Goal: Information Seeking & Learning: Learn about a topic

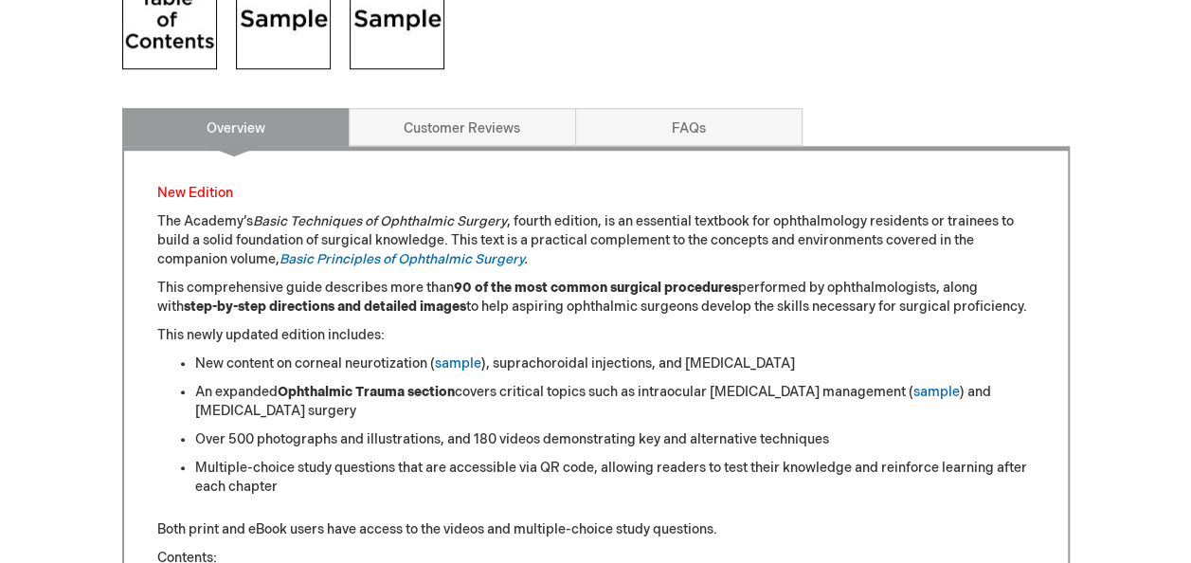
scroll to position [853, 0]
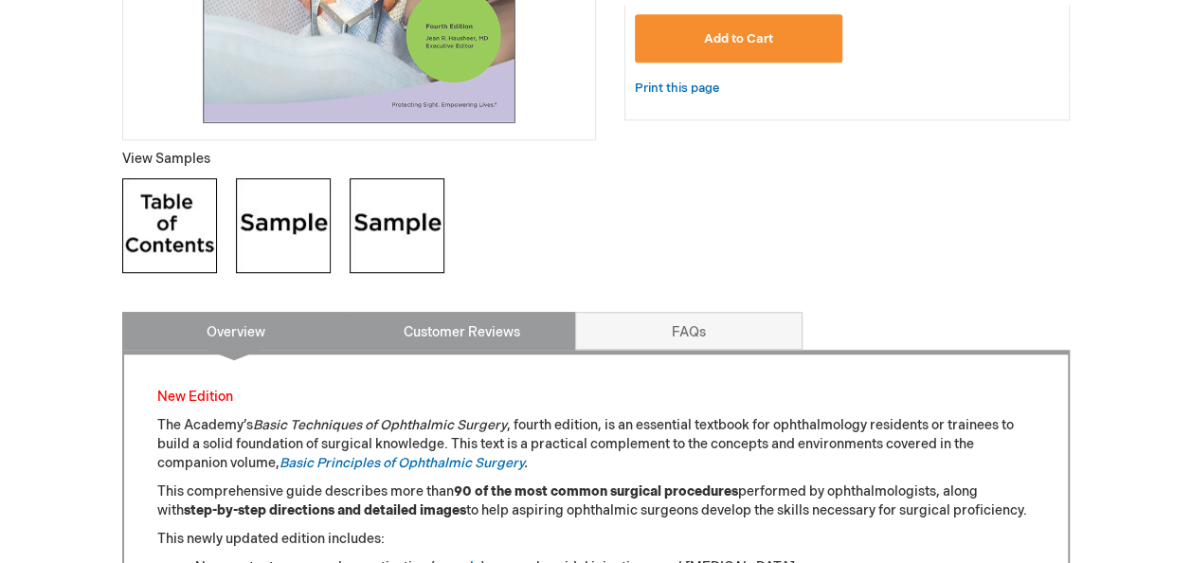
scroll to position [663, 0]
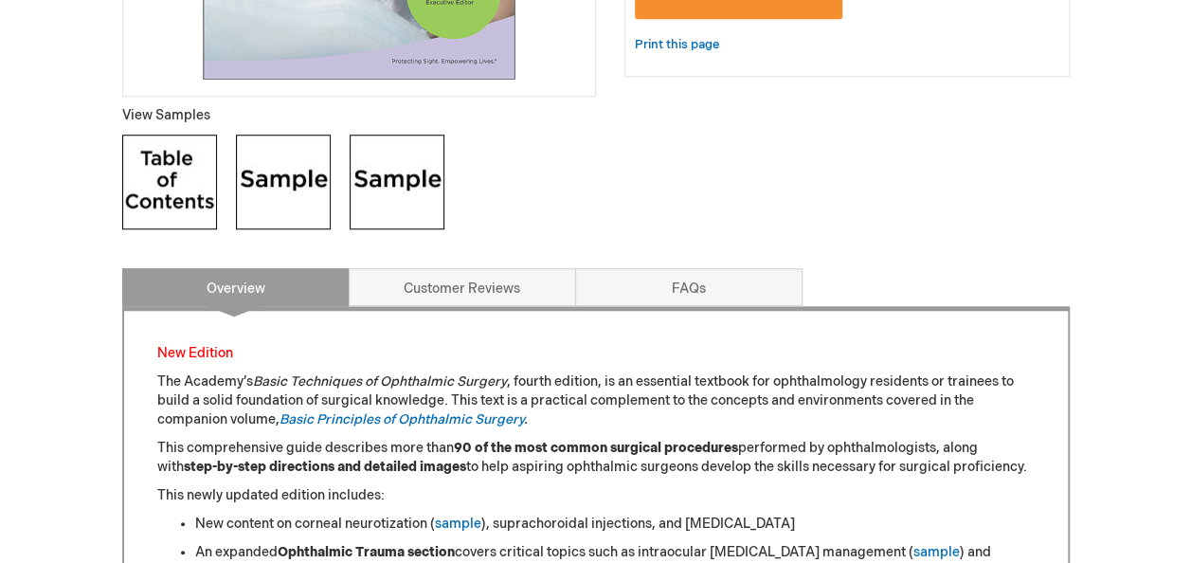
click at [389, 183] on img at bounding box center [397, 182] width 95 height 95
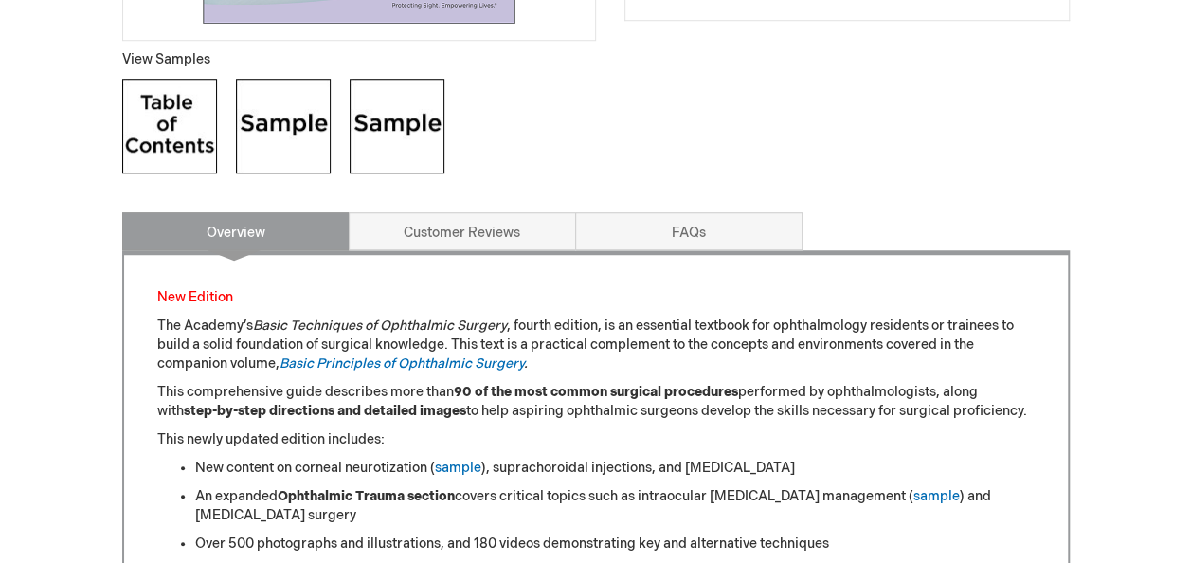
scroll to position [758, 0]
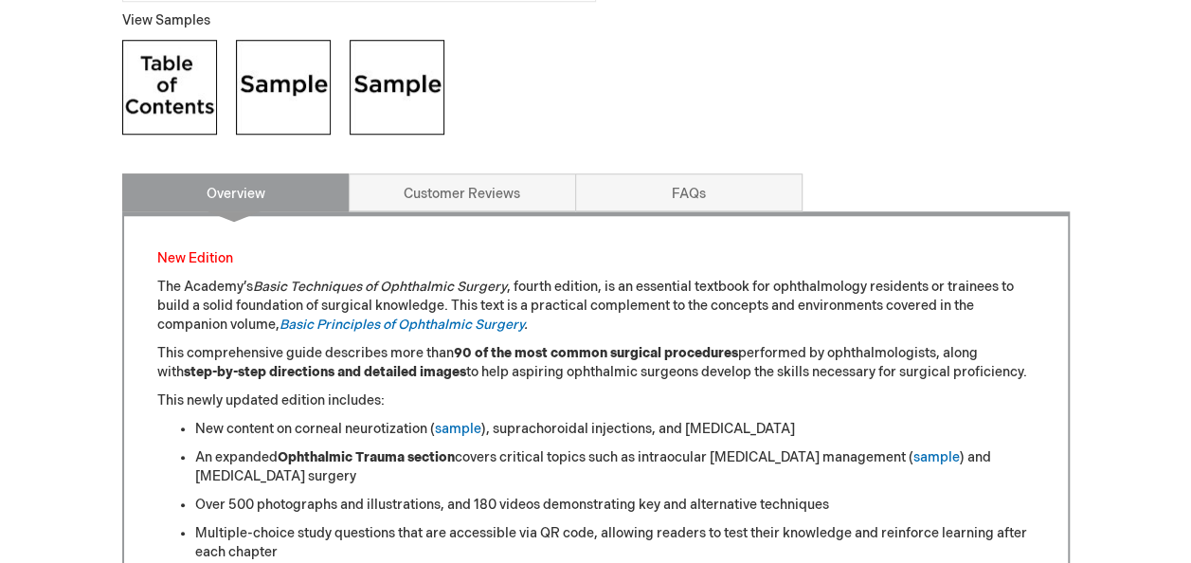
click at [176, 81] on img at bounding box center [169, 87] width 95 height 95
click at [281, 81] on img at bounding box center [283, 87] width 95 height 95
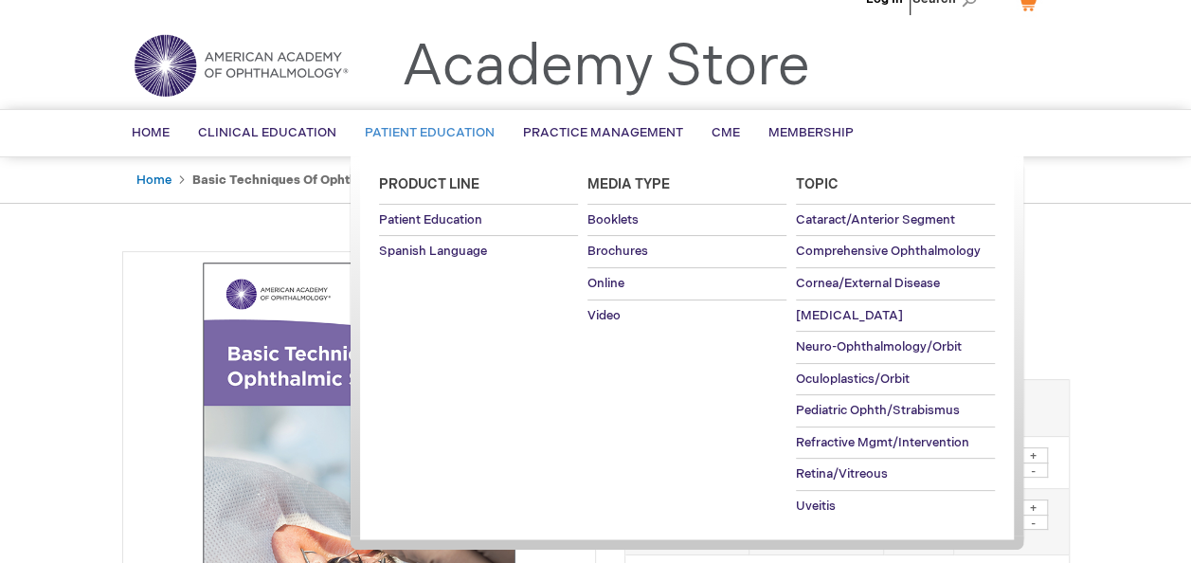
scroll to position [0, 0]
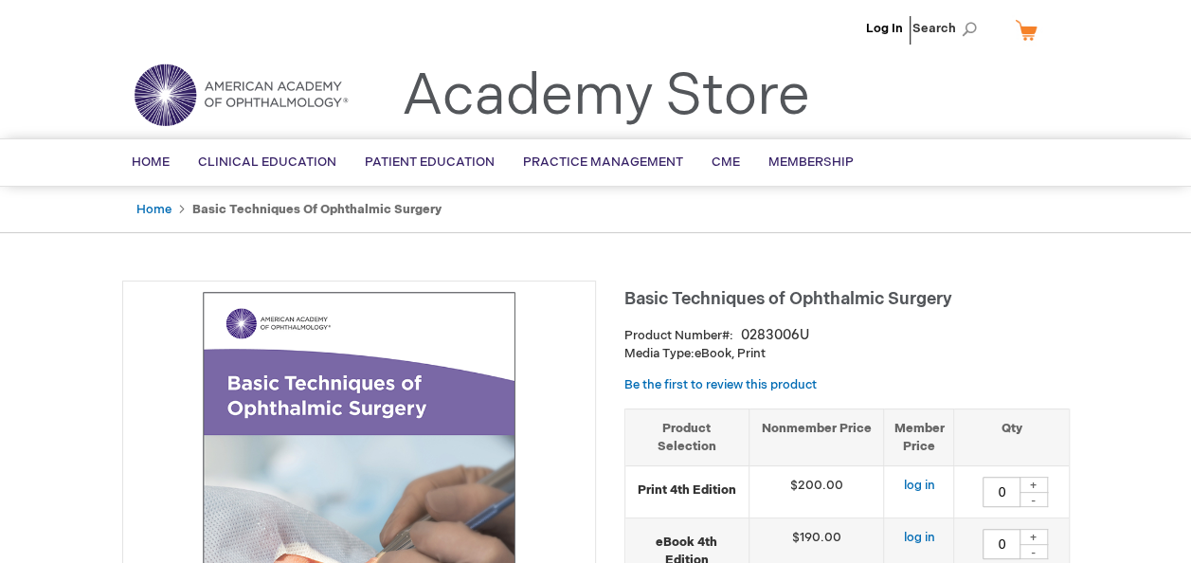
click at [620, 100] on link "Academy Store" at bounding box center [606, 97] width 408 height 68
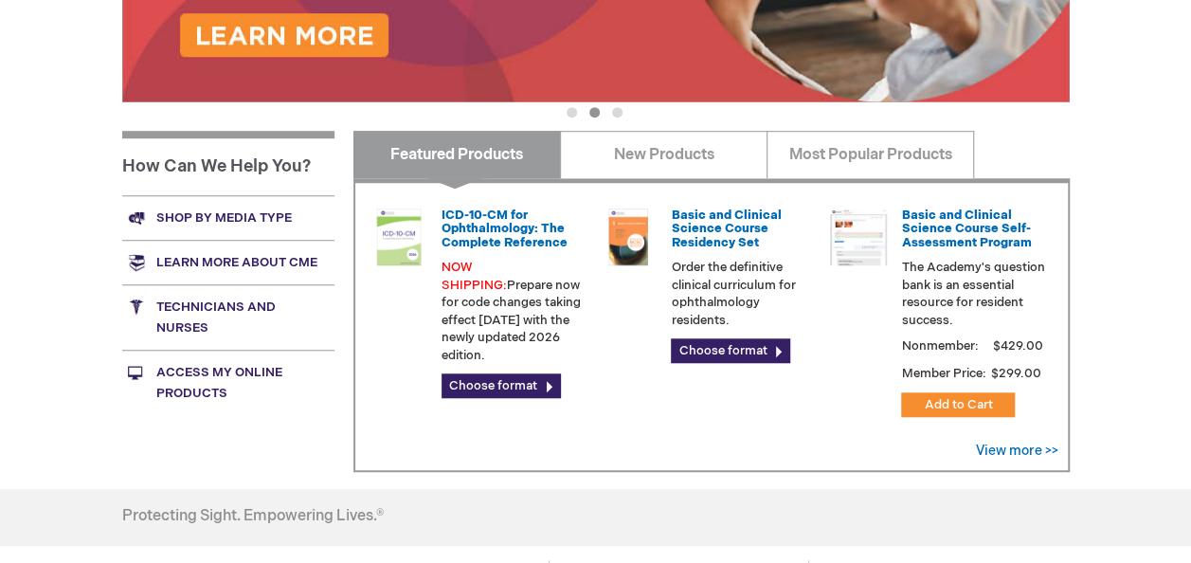
scroll to position [663, 0]
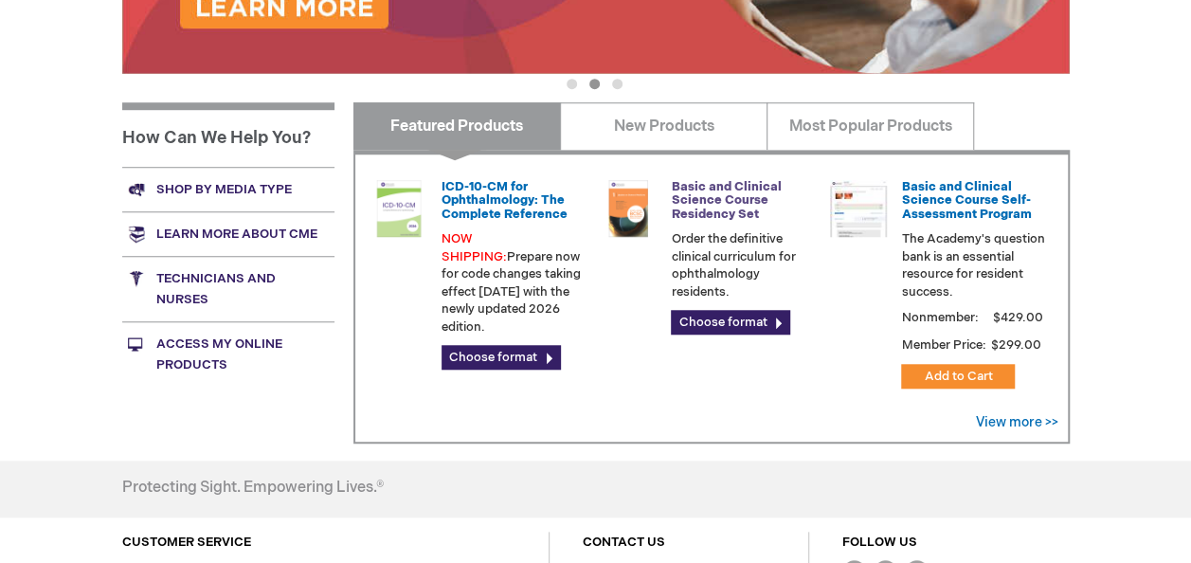
click at [721, 199] on link "Basic and Clinical Science Course Residency Set" at bounding box center [726, 200] width 110 height 43
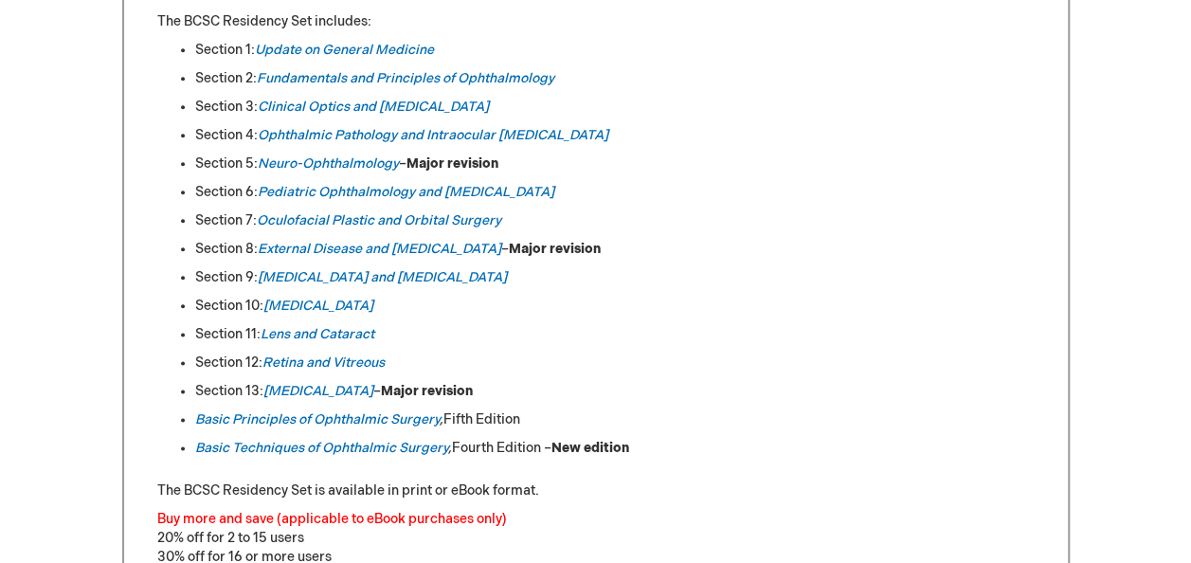
scroll to position [1042, 0]
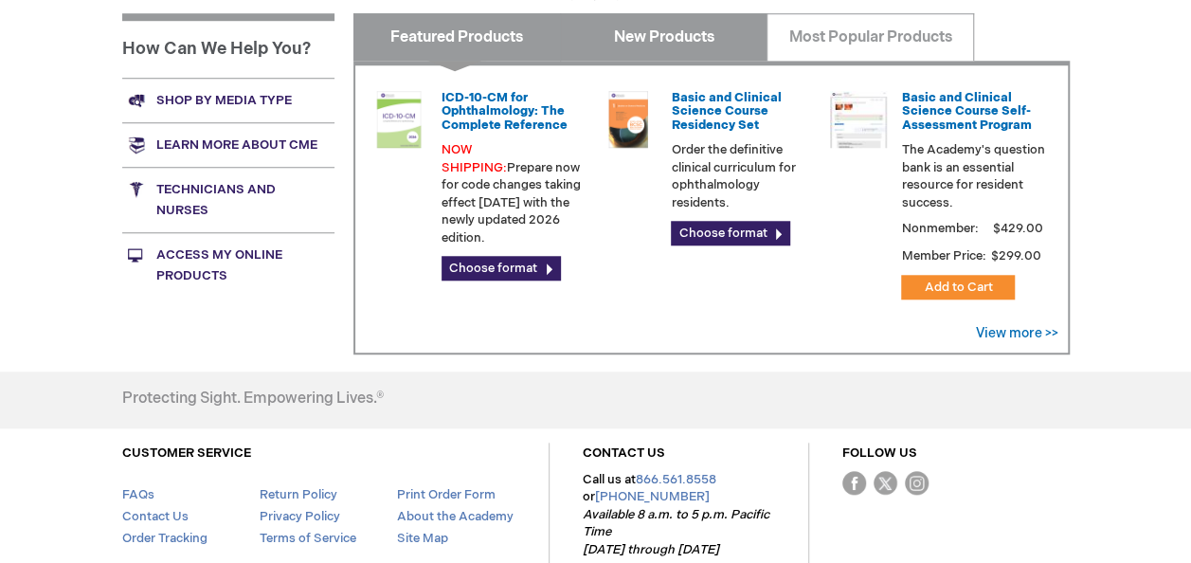
click at [660, 50] on link "New Products" at bounding box center [664, 36] width 208 height 47
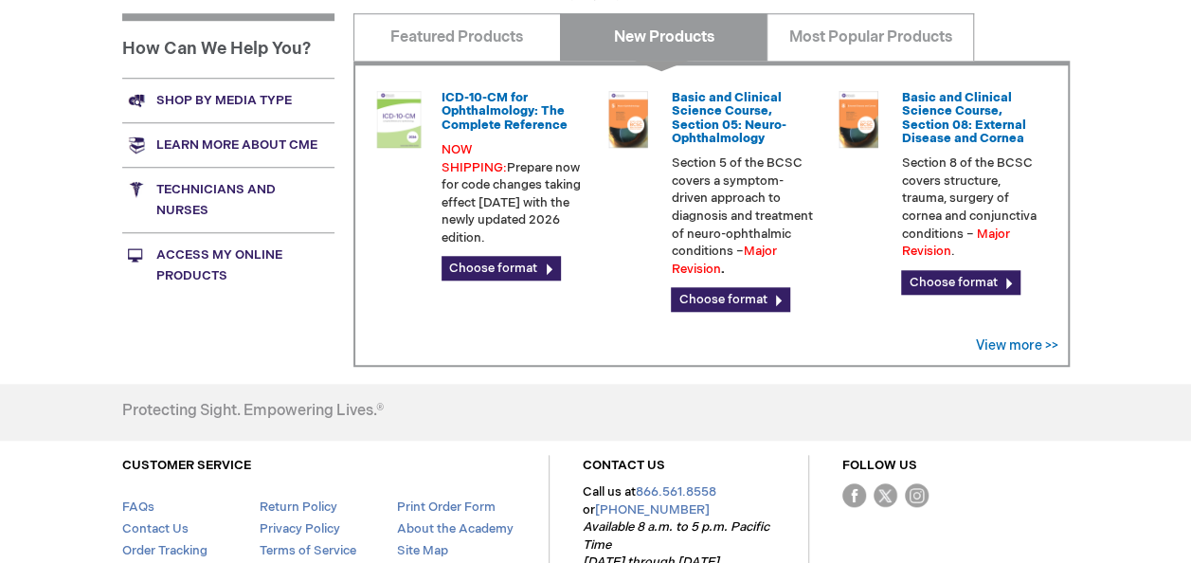
scroll to position [663, 0]
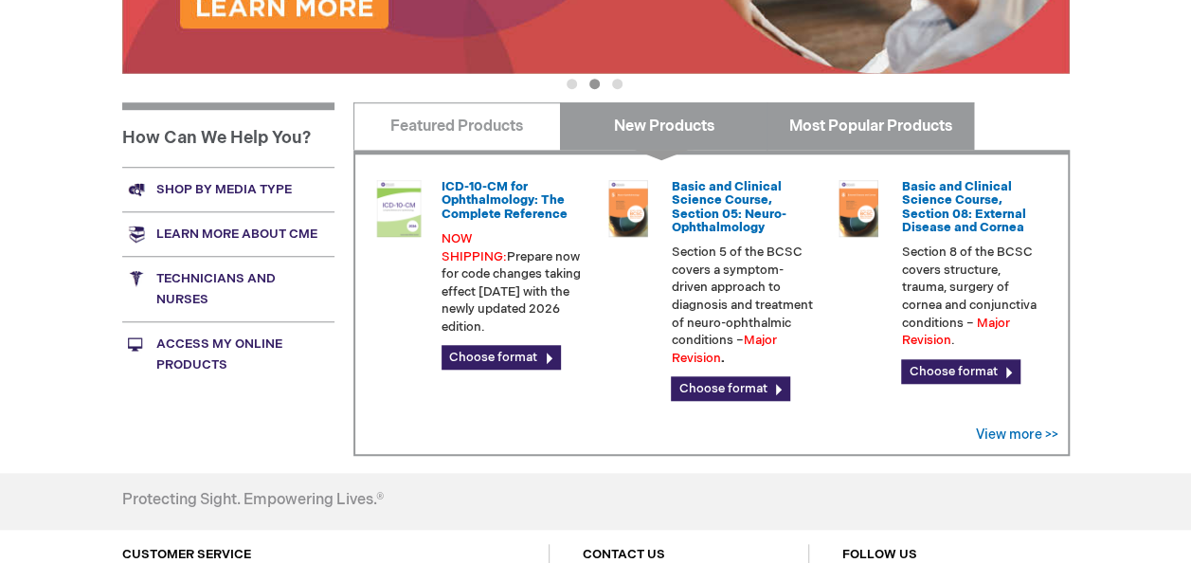
click at [838, 118] on link "Most Popular Products" at bounding box center [871, 125] width 208 height 47
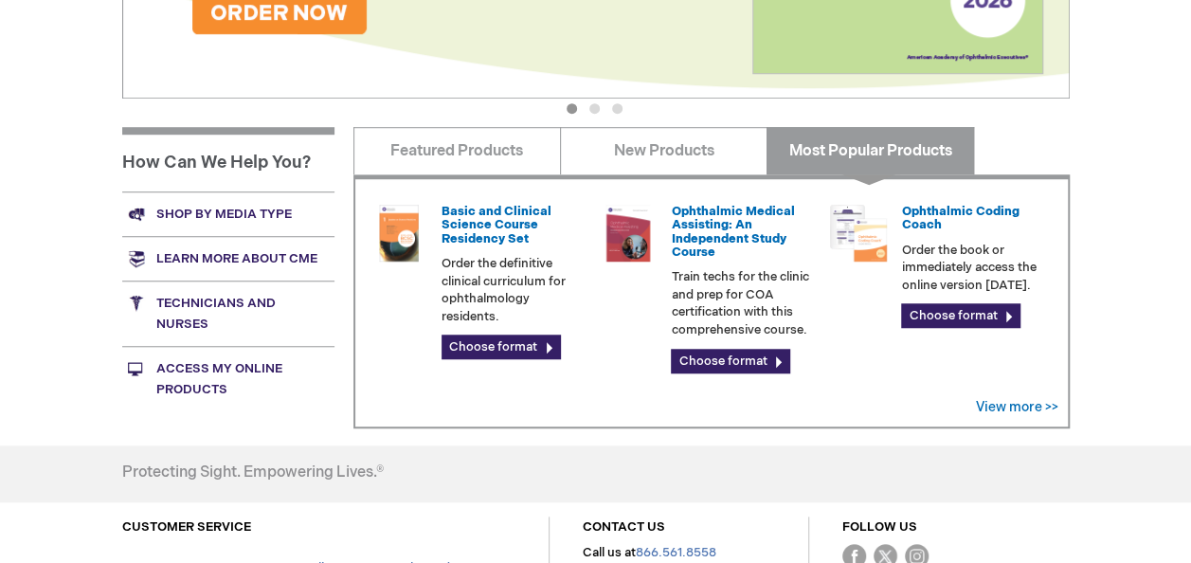
scroll to position [630, 0]
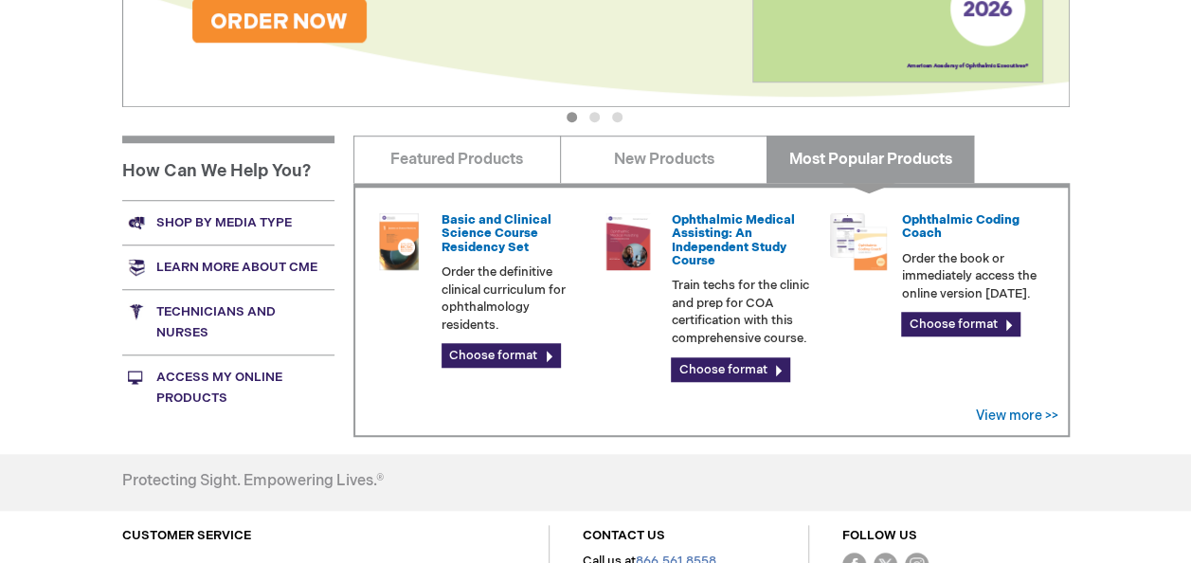
click at [217, 295] on link "Technicians and nurses" at bounding box center [228, 321] width 212 height 65
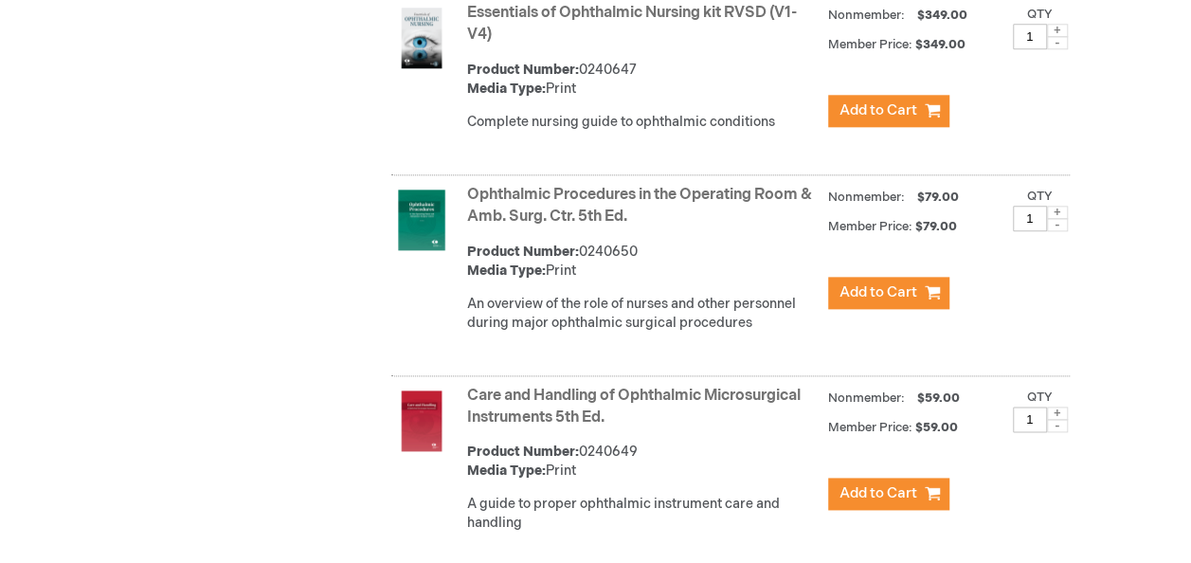
scroll to position [948, 0]
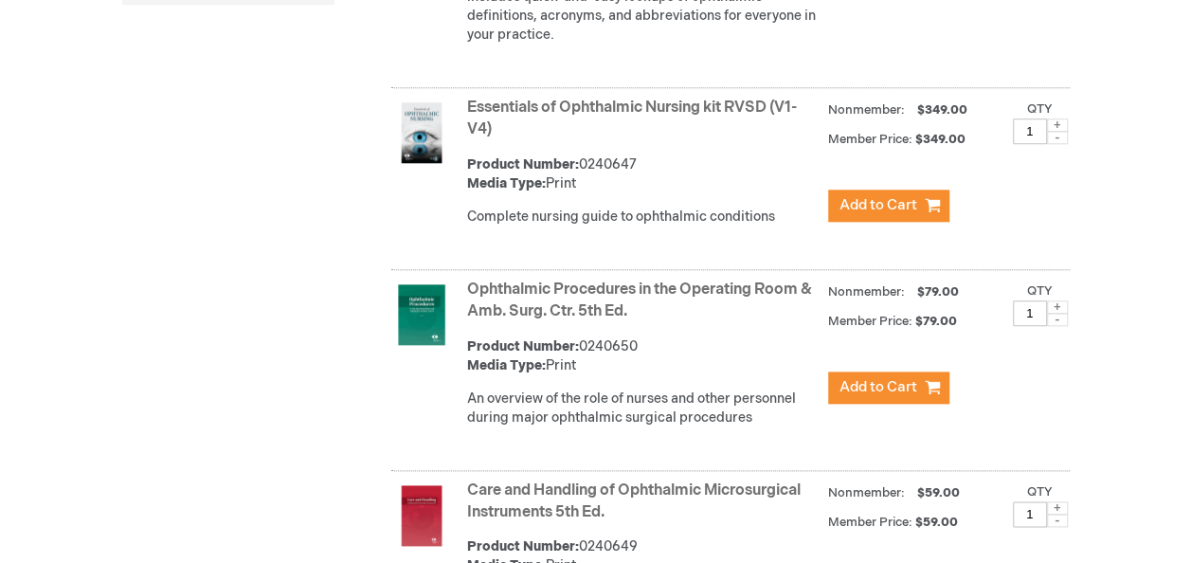
click at [479, 102] on link "Essentials of Ophthalmic Nursing kit RVSD (V1-V4)" at bounding box center [632, 119] width 330 height 40
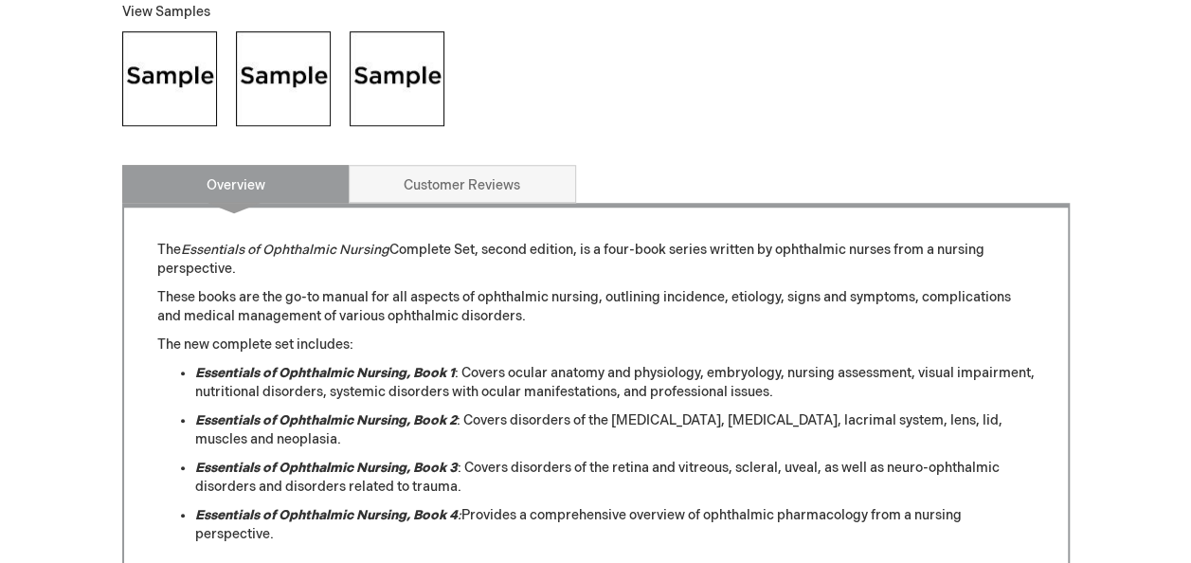
scroll to position [379, 0]
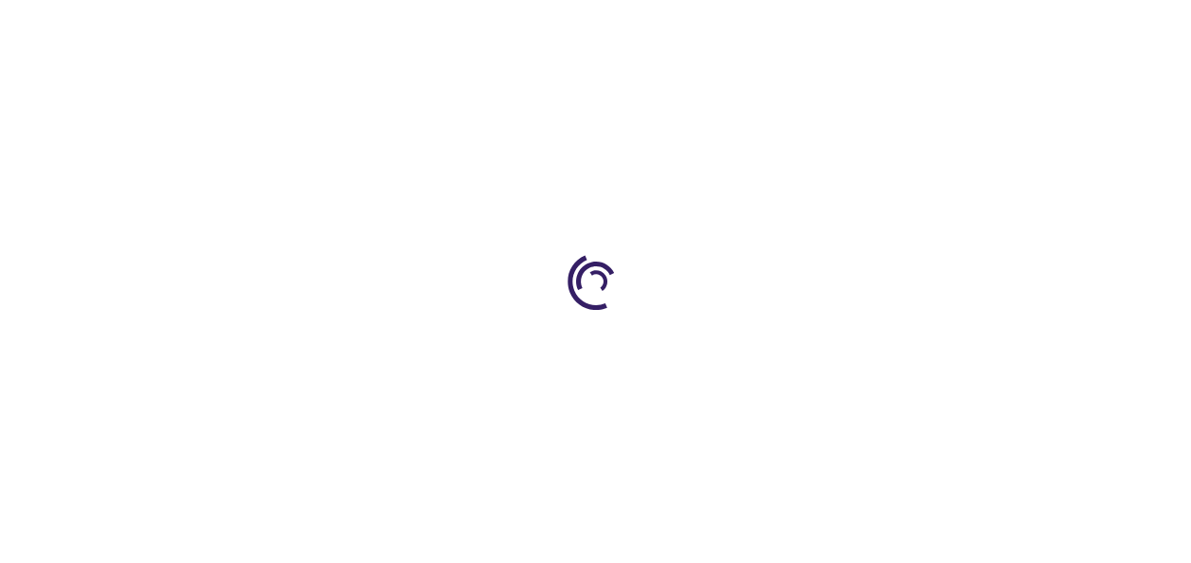
scroll to position [630, 0]
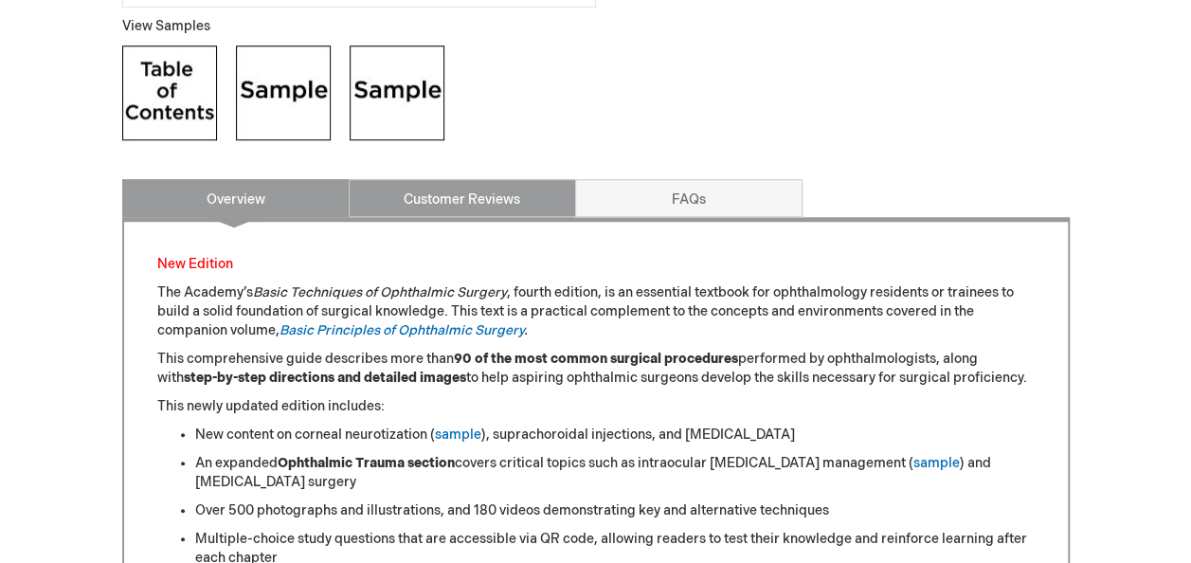
scroll to position [853, 0]
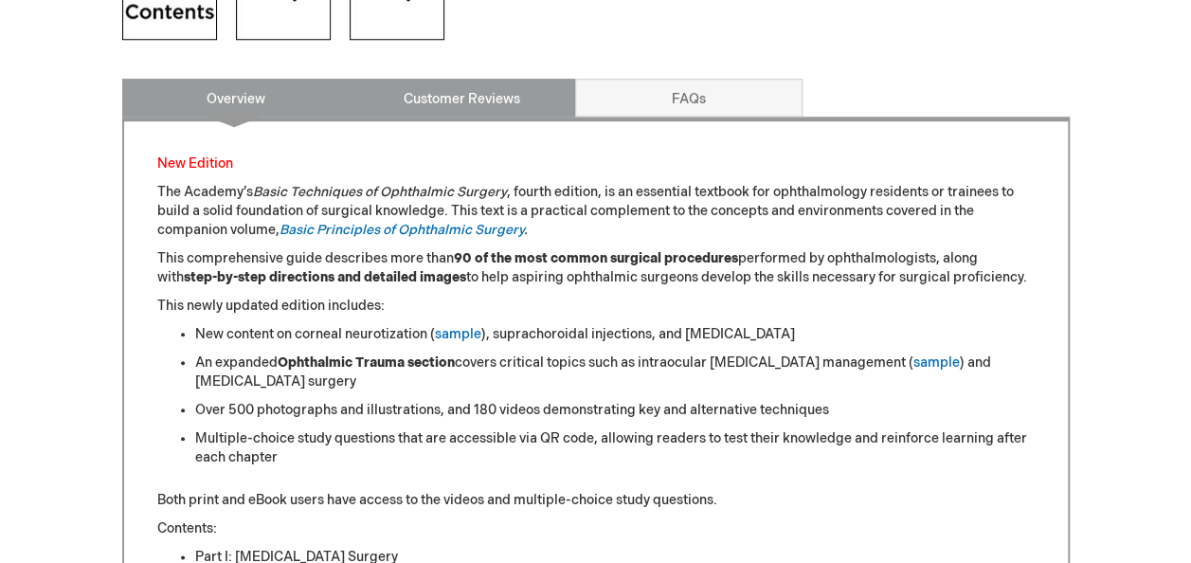
click at [474, 100] on link "Customer Reviews" at bounding box center [462, 98] width 227 height 38
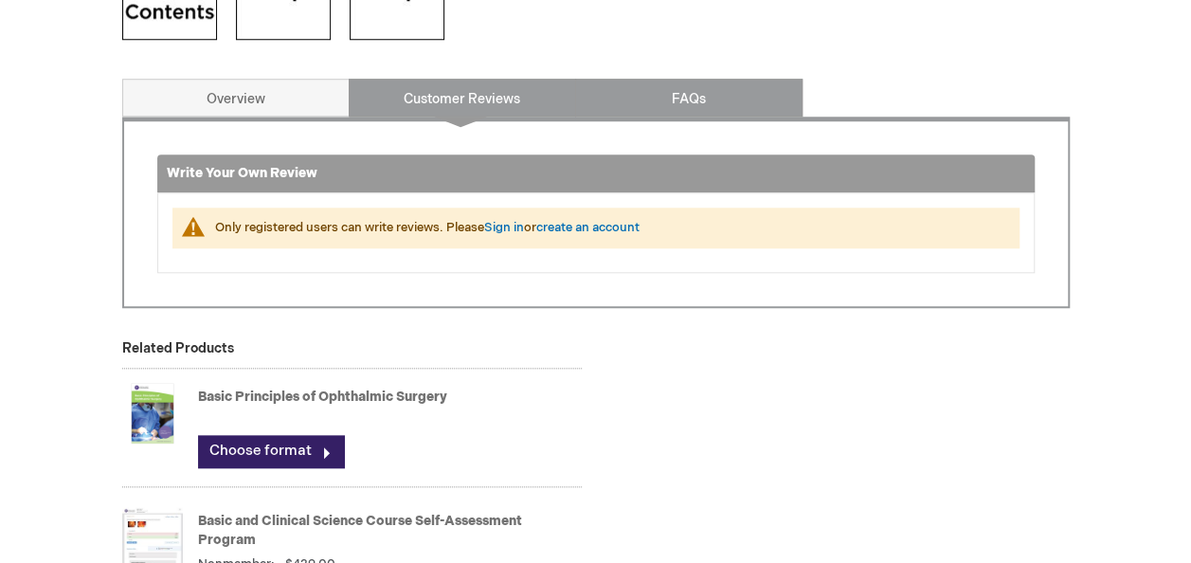
click at [670, 99] on link "FAQs" at bounding box center [688, 98] width 227 height 38
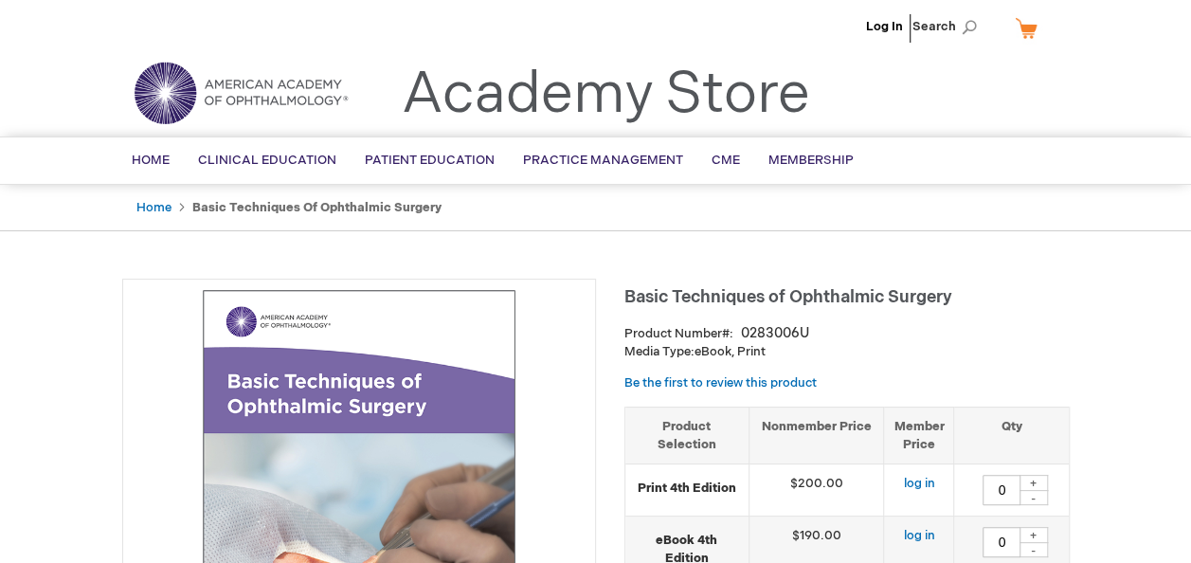
scroll to position [0, 0]
